Goal: Task Accomplishment & Management: Use online tool/utility

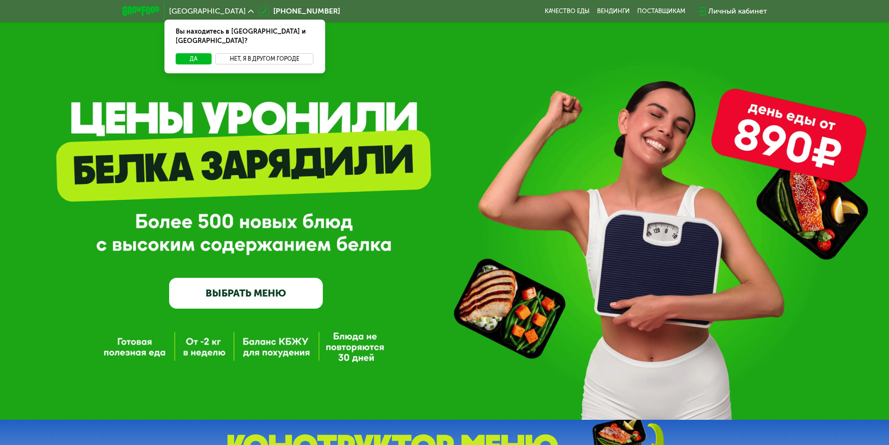
click at [252, 53] on button "Нет, я в другом городе" at bounding box center [264, 58] width 99 height 11
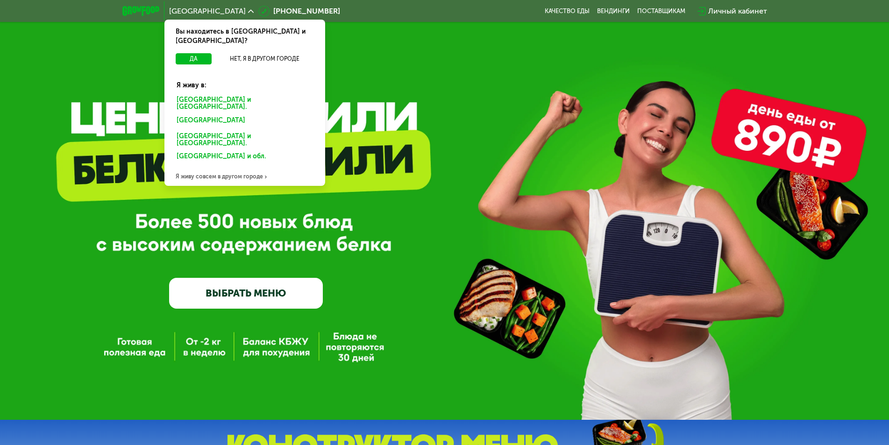
click at [219, 114] on div "Санкт-Петербурге и обл." at bounding box center [243, 121] width 146 height 15
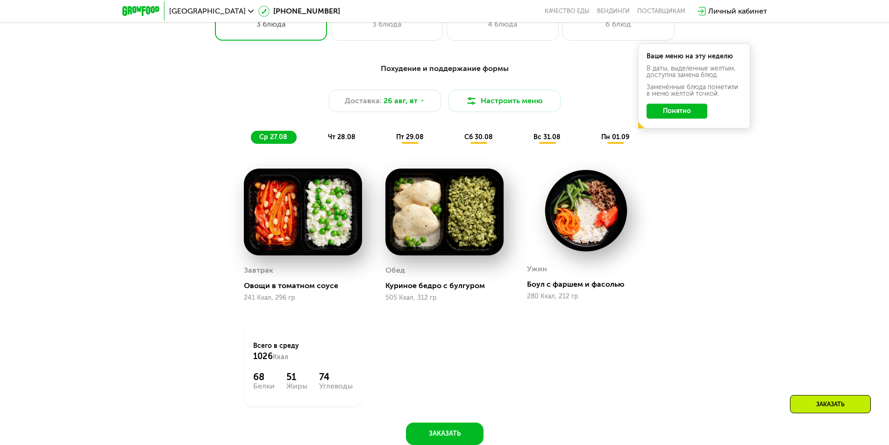
scroll to position [607, 0]
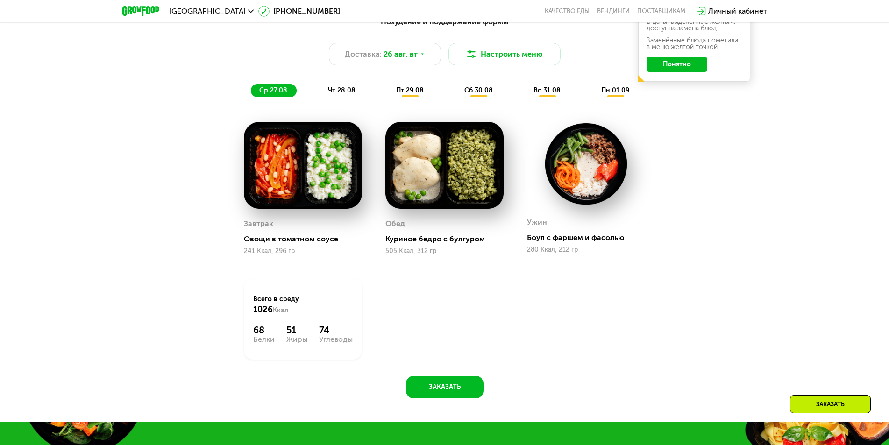
click at [279, 94] on span "ср 27.08" at bounding box center [273, 90] width 28 height 8
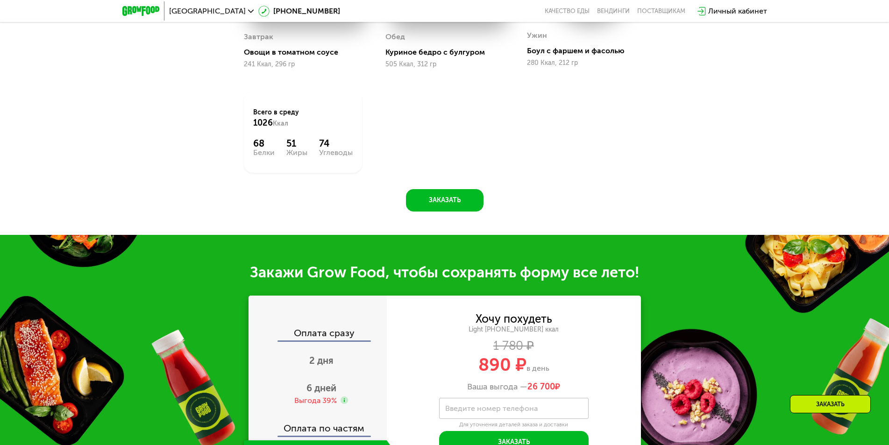
scroll to position [981, 0]
